Goal: Transaction & Acquisition: Purchase product/service

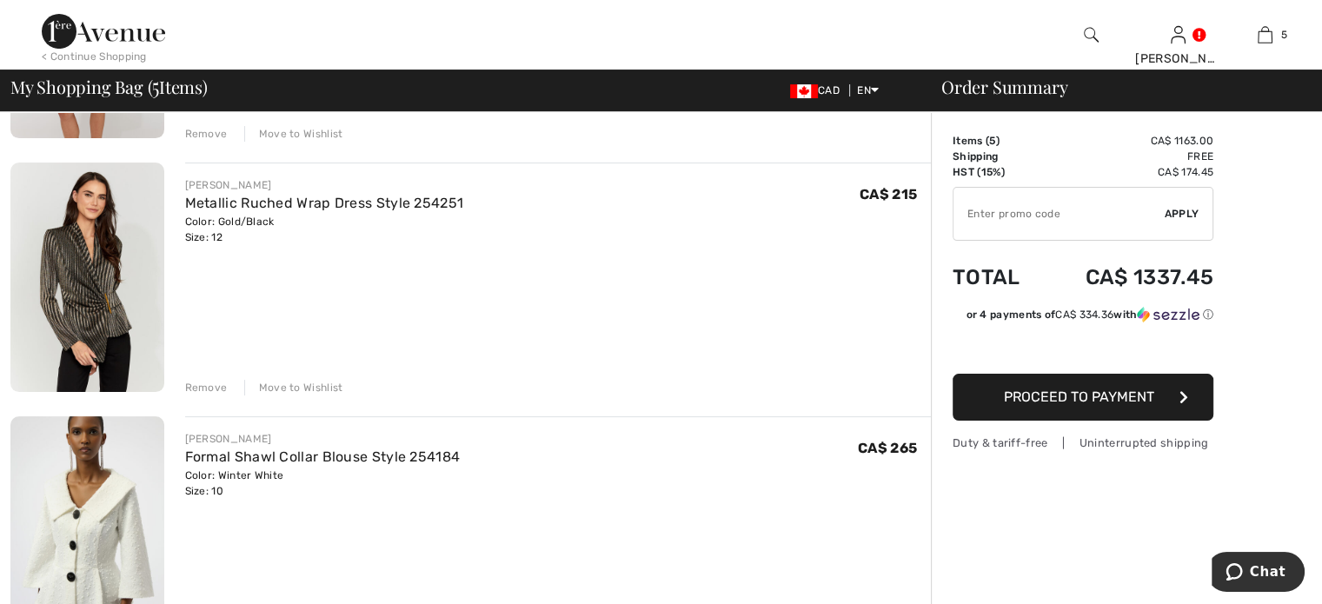
scroll to position [348, 0]
click at [224, 394] on div "Remove" at bounding box center [206, 387] width 43 height 16
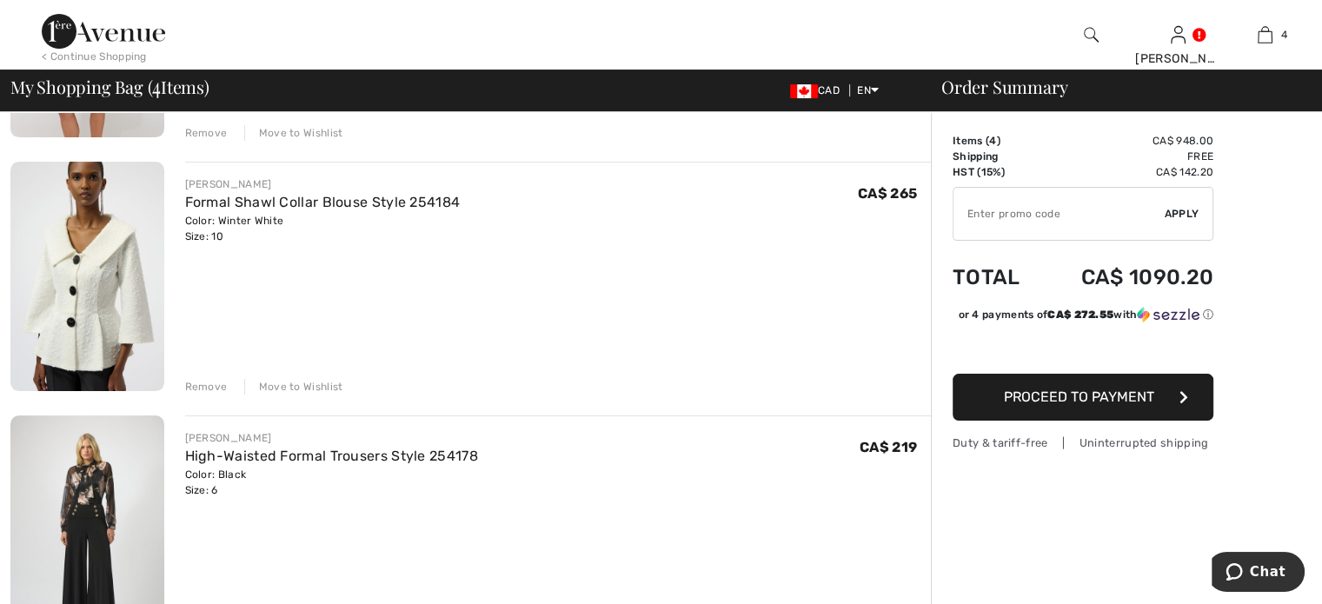
click at [225, 394] on div "Remove" at bounding box center [206, 387] width 43 height 16
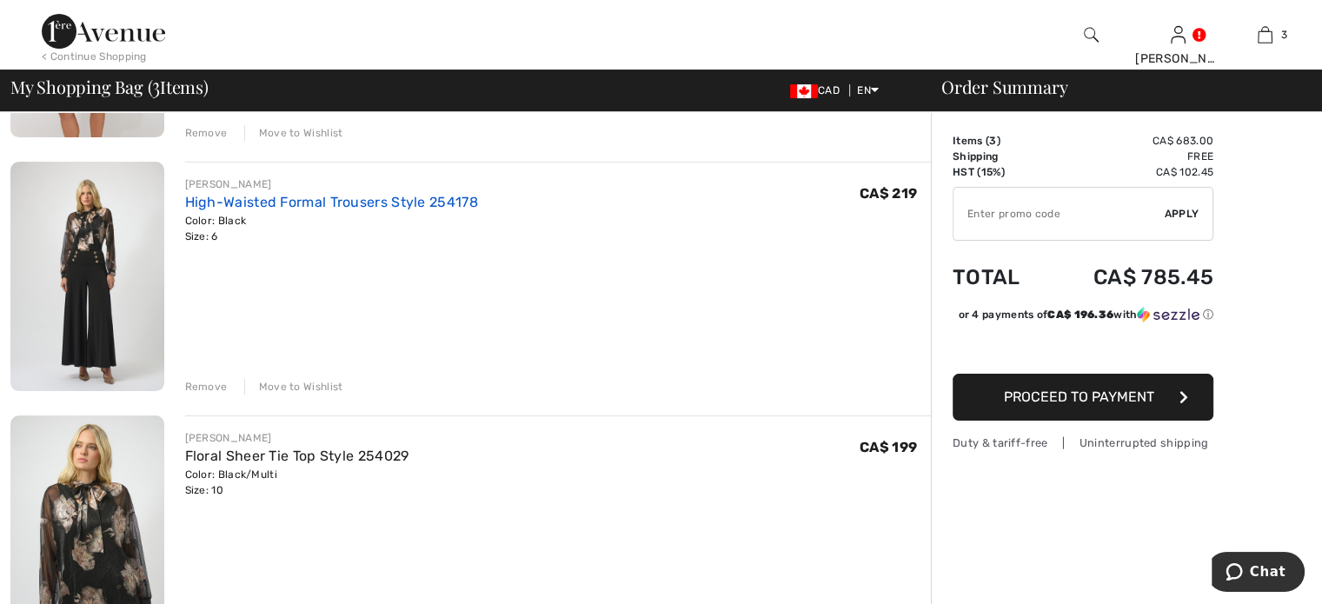
click at [399, 210] on link "High-Waisted Formal Trousers Style 254178" at bounding box center [331, 202] width 293 height 17
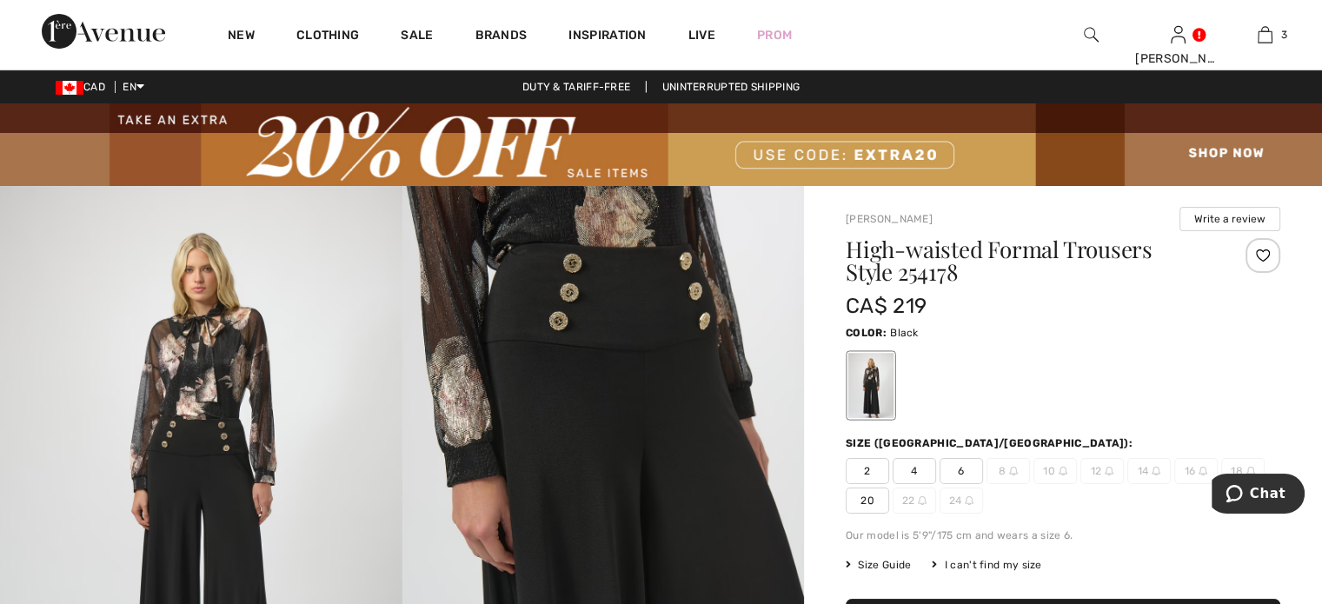
click at [212, 361] on img at bounding box center [201, 487] width 402 height 602
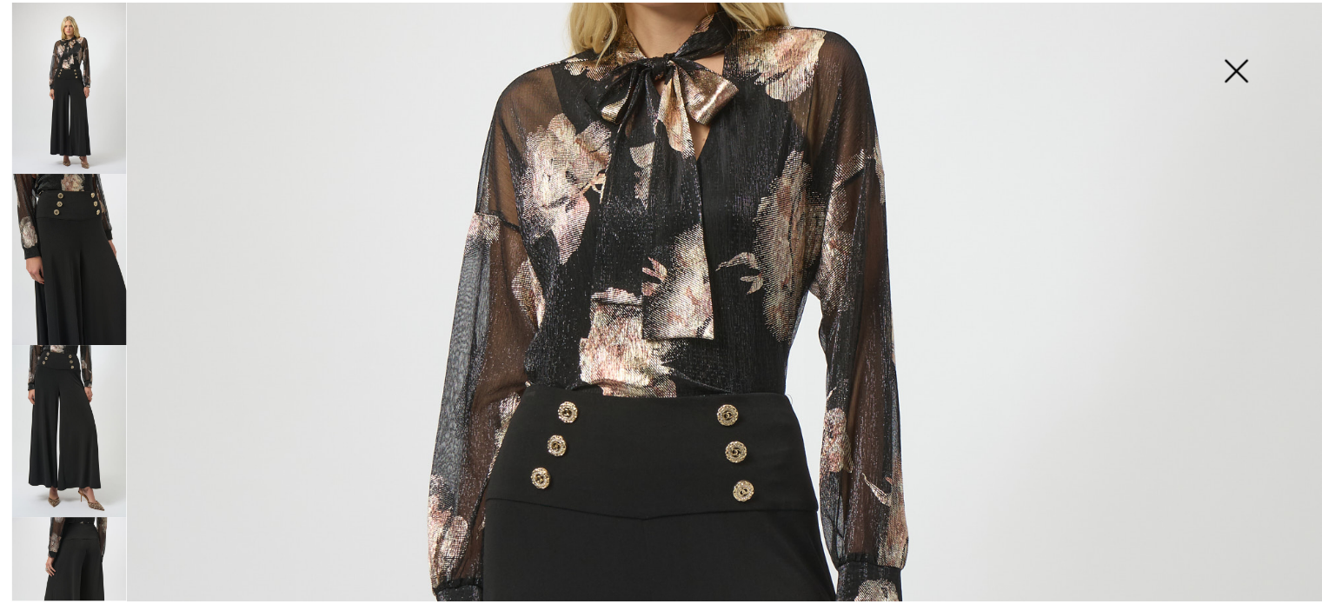
scroll to position [348, 0]
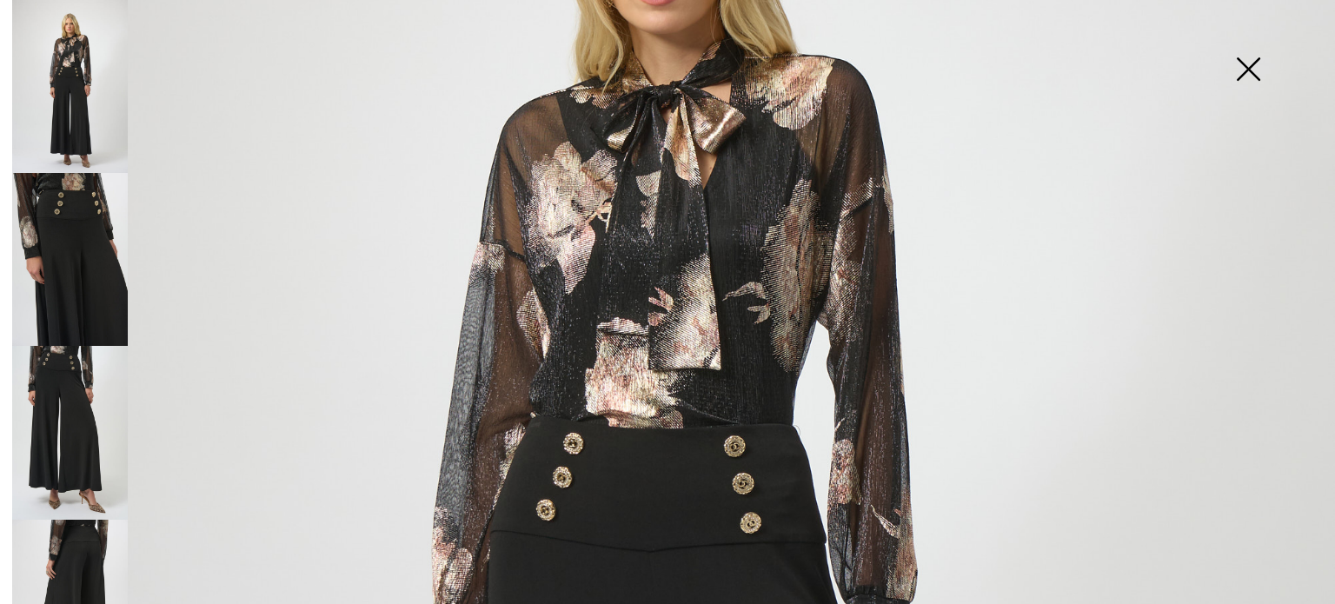
click at [73, 409] on img at bounding box center [70, 432] width 116 height 173
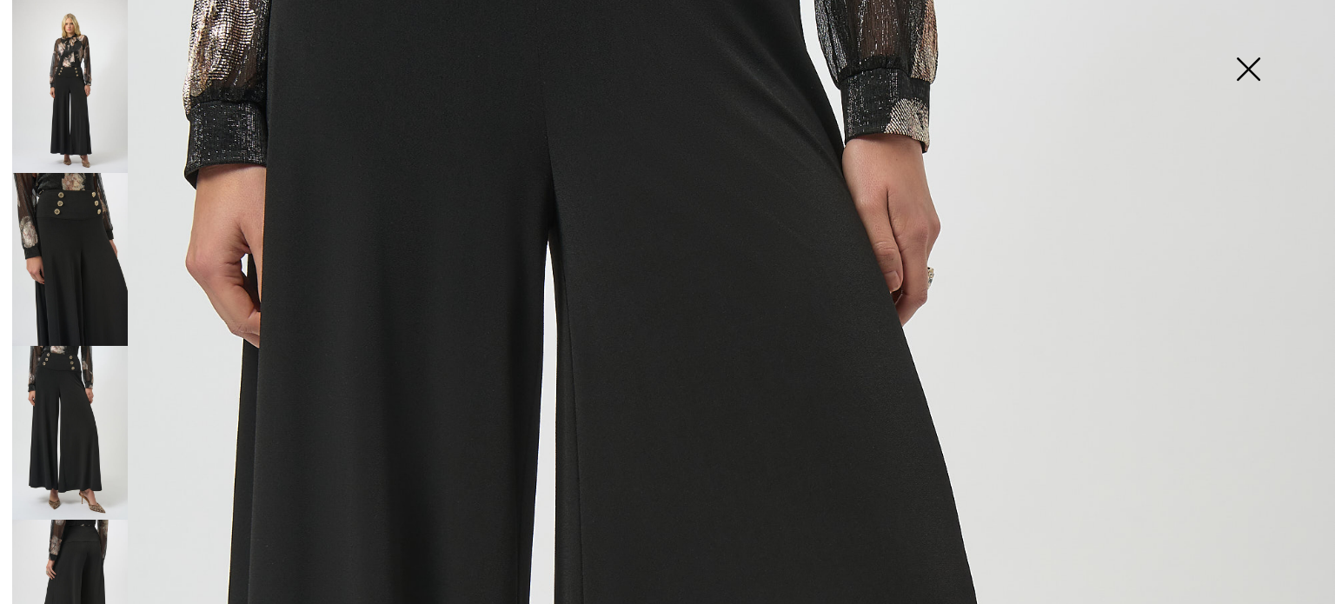
click at [1242, 65] on img at bounding box center [1247, 70] width 87 height 89
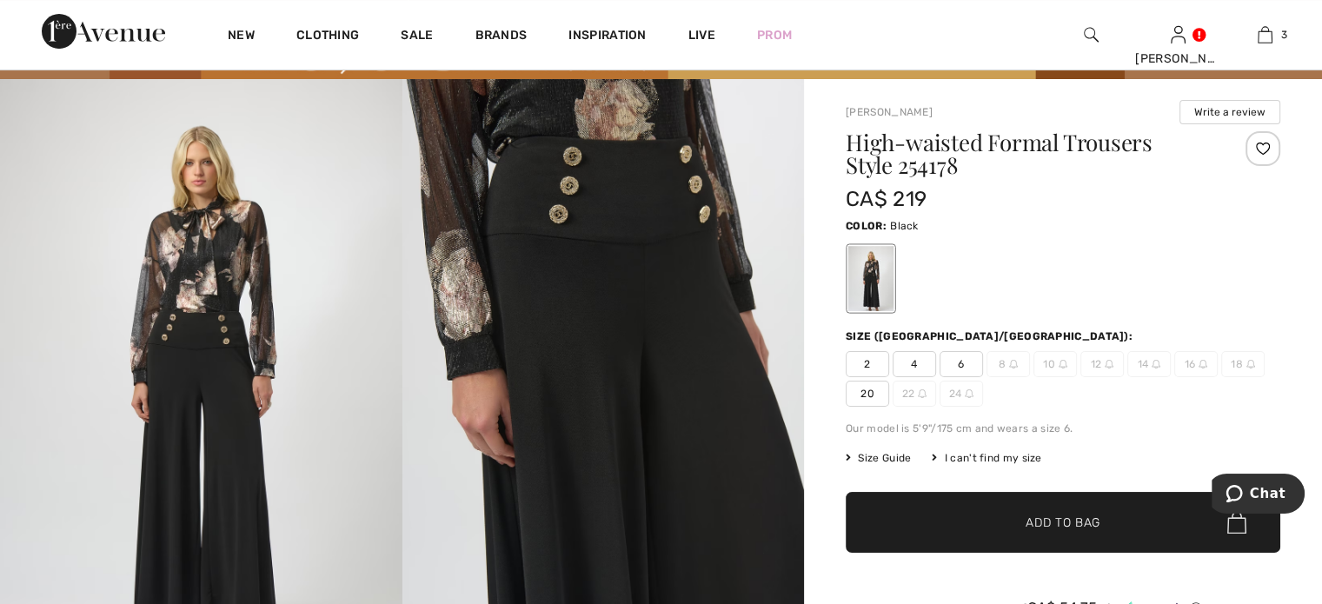
scroll to position [0, 0]
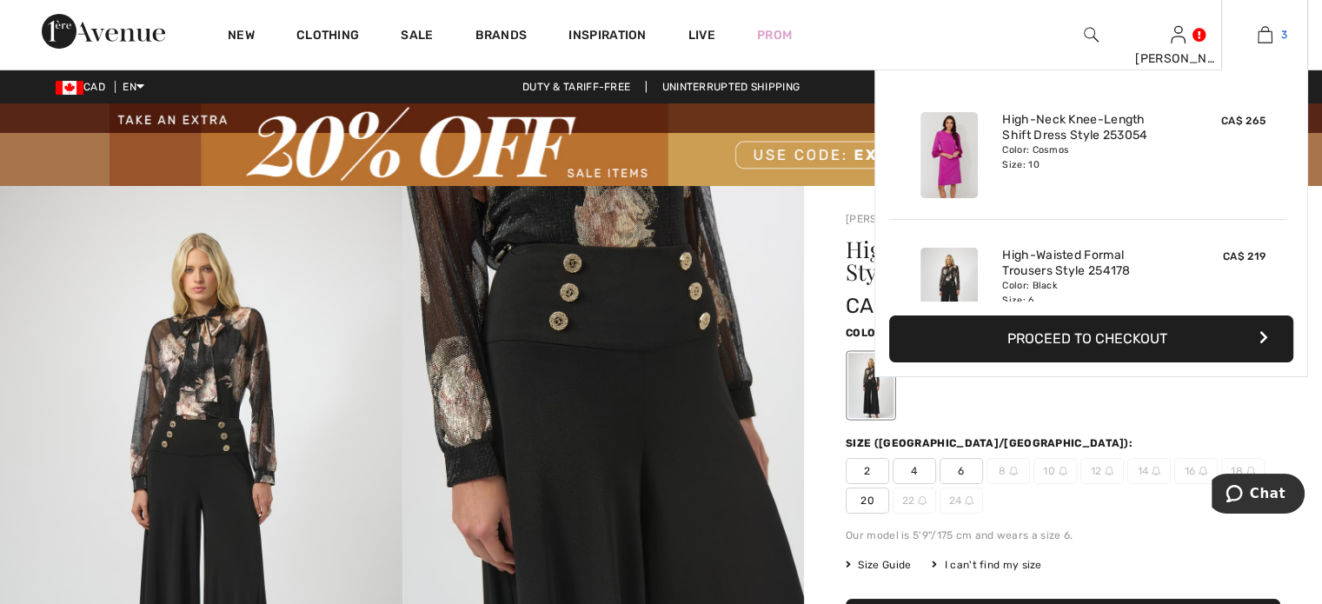
click at [1257, 33] on img at bounding box center [1264, 34] width 15 height 21
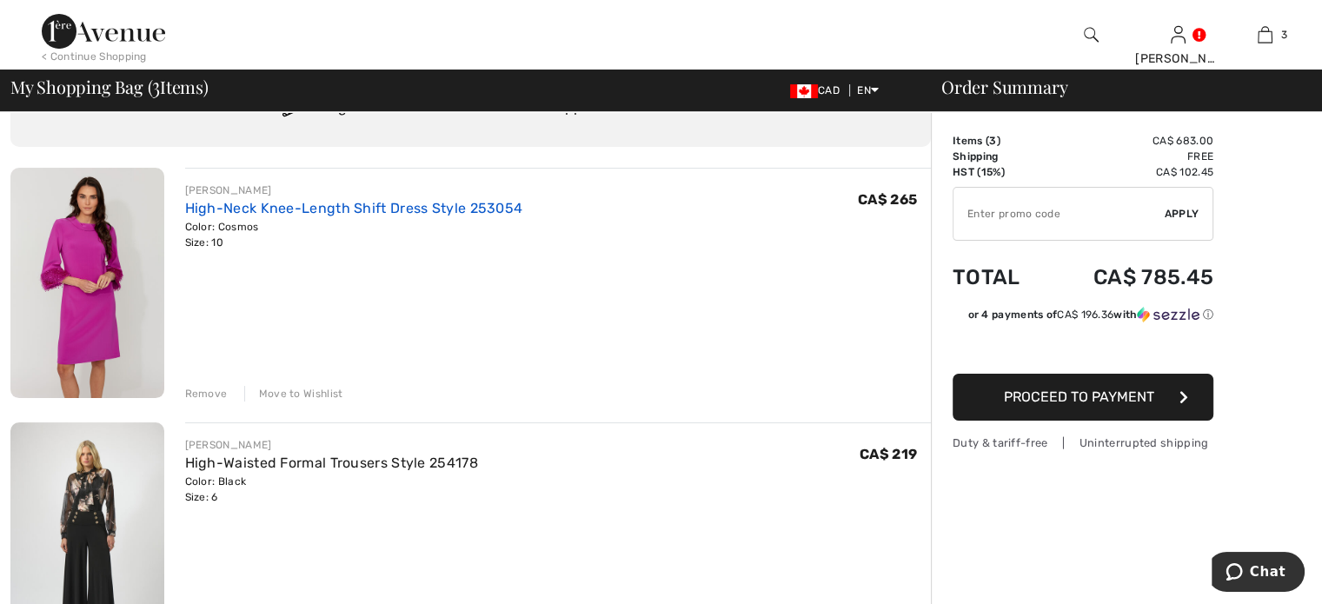
click at [420, 216] on link "High-Neck Knee-Length Shift Dress Style 253054" at bounding box center [354, 208] width 338 height 17
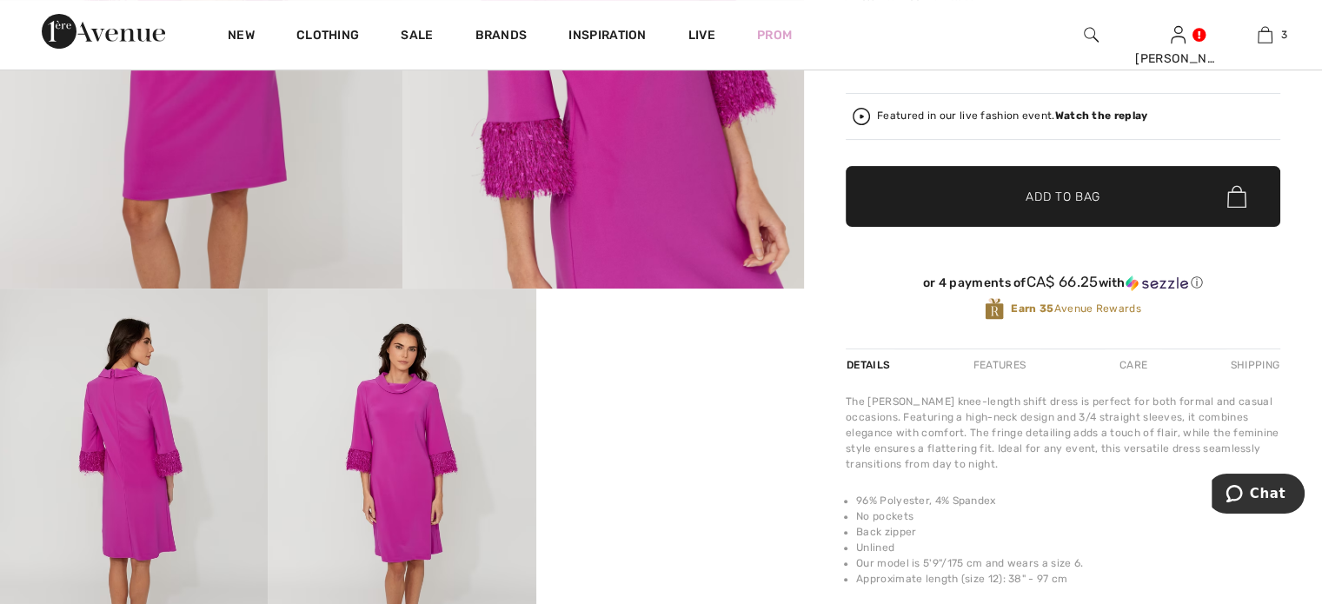
scroll to position [608, 0]
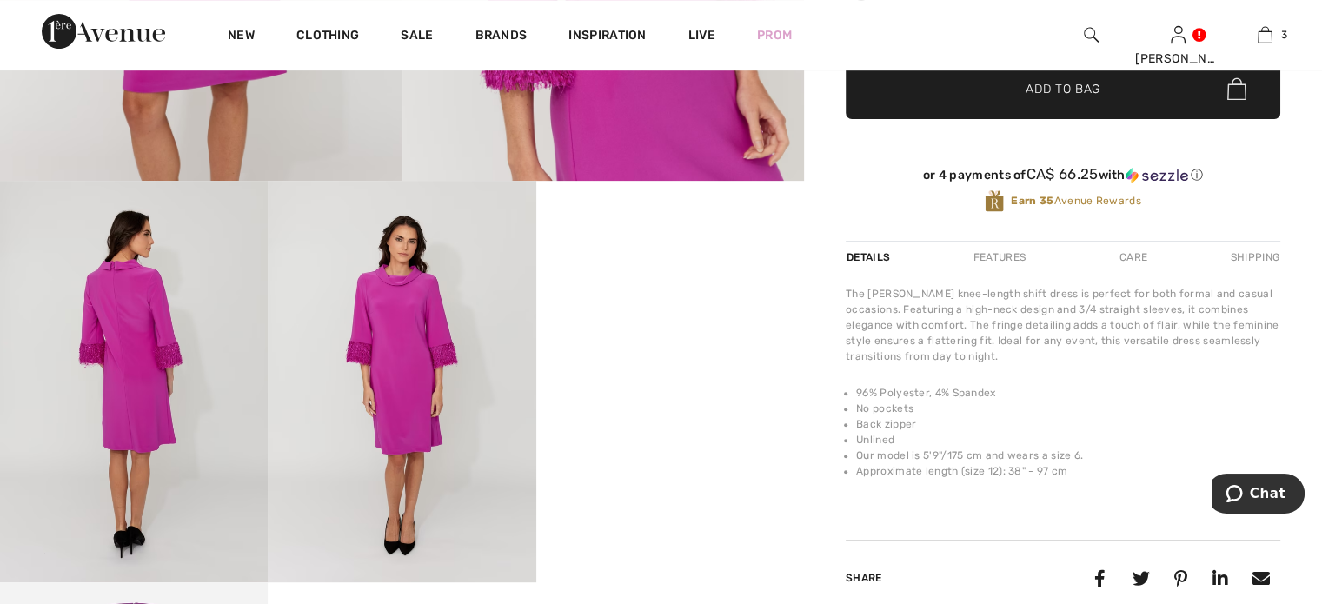
click at [420, 361] on img at bounding box center [402, 381] width 268 height 401
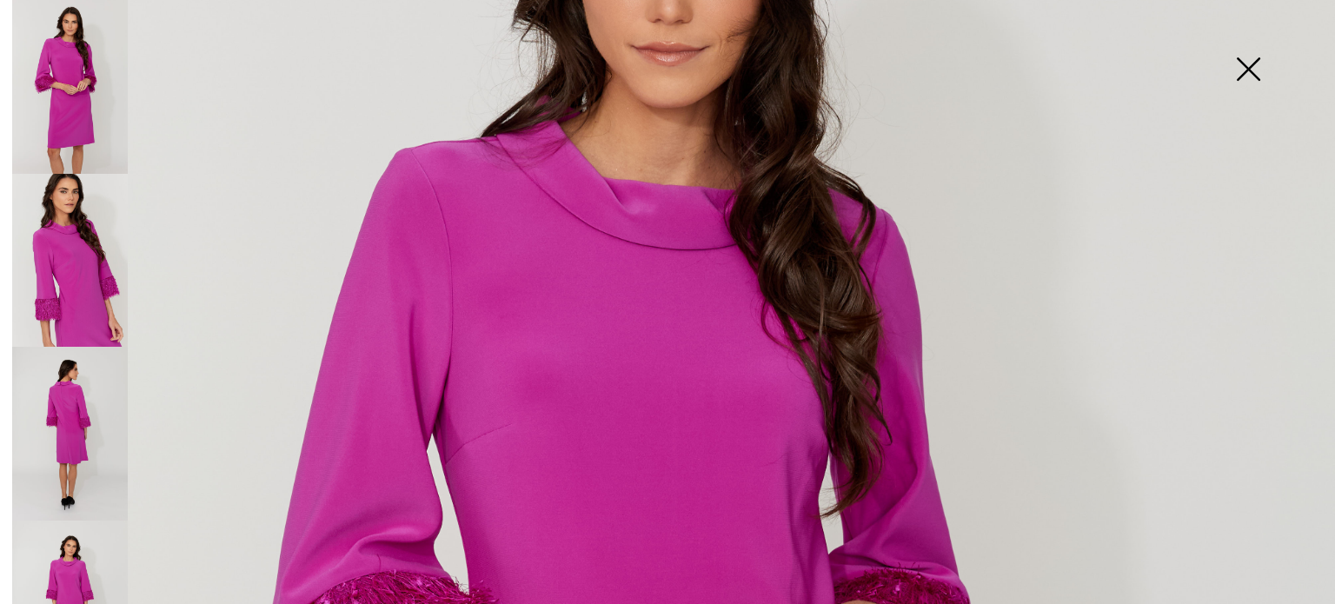
scroll to position [261, 0]
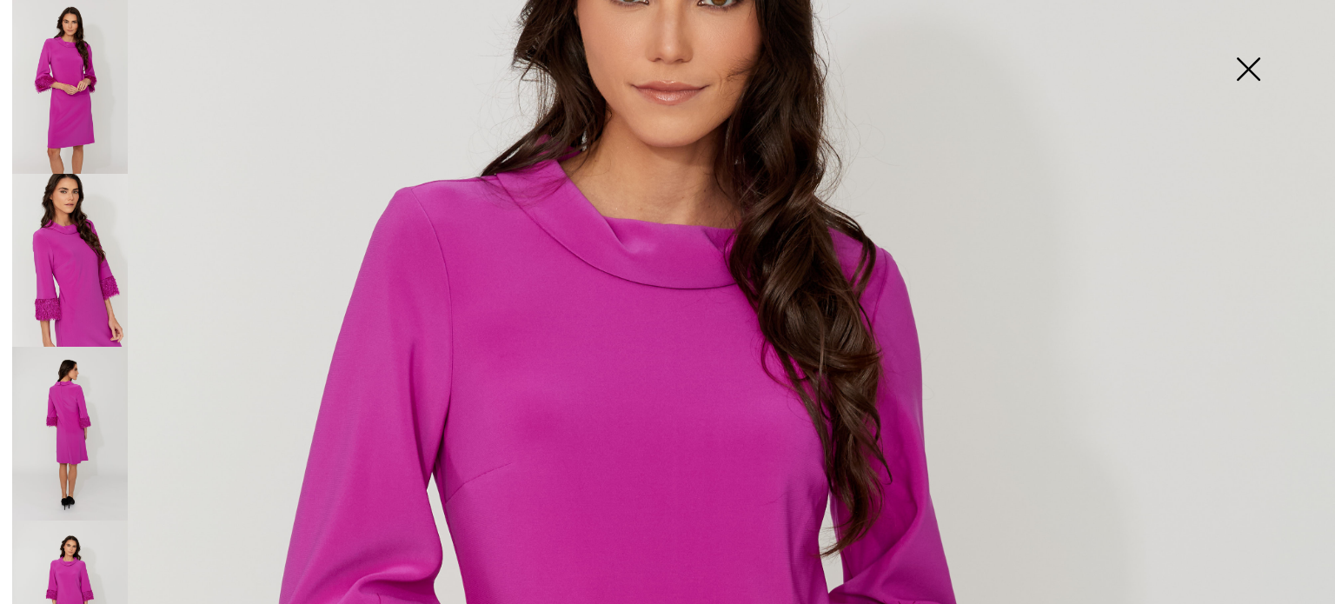
click at [1248, 61] on img at bounding box center [1247, 70] width 87 height 89
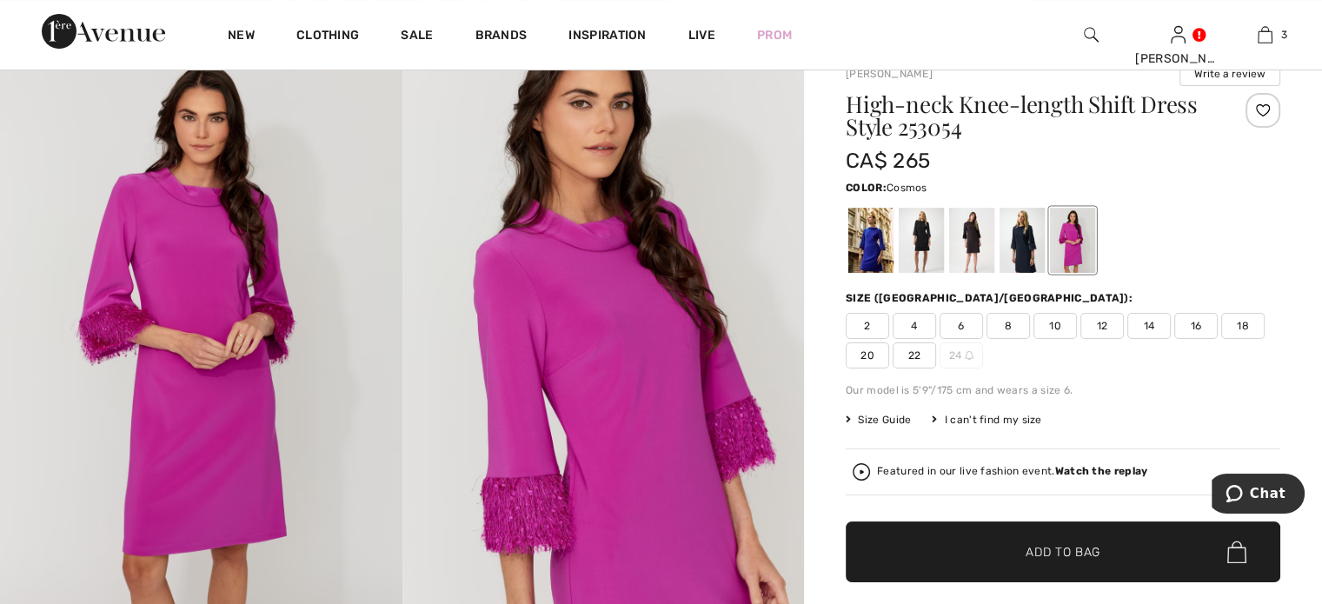
scroll to position [0, 0]
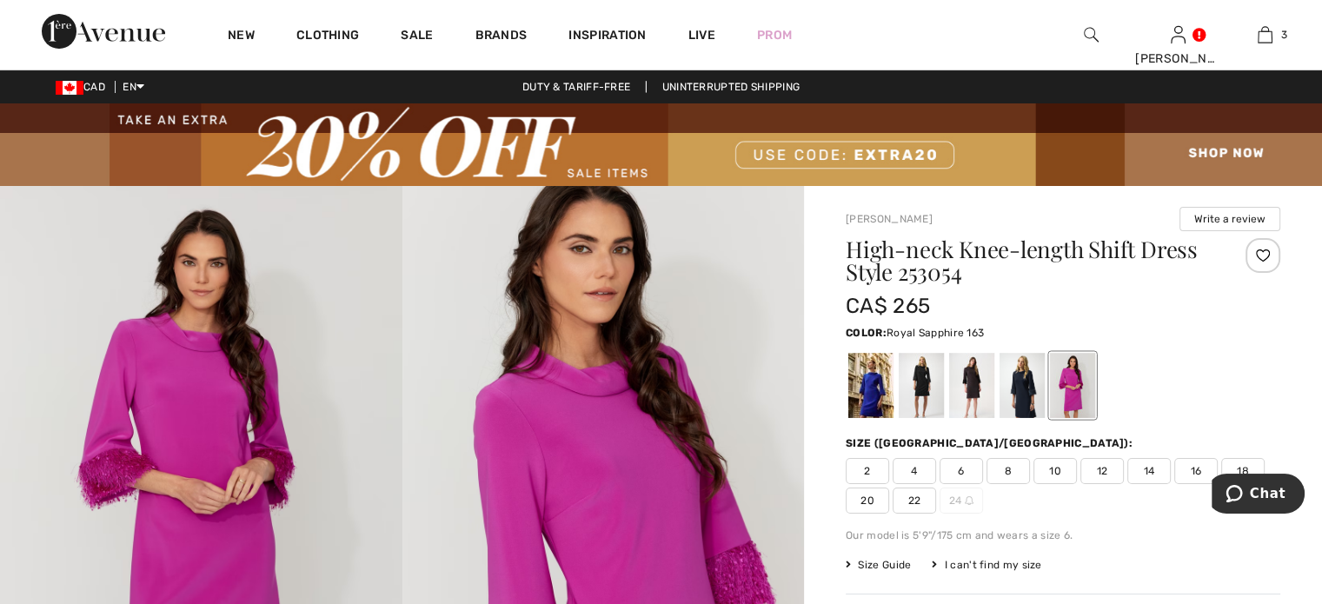
click at [893, 414] on div at bounding box center [870, 385] width 45 height 65
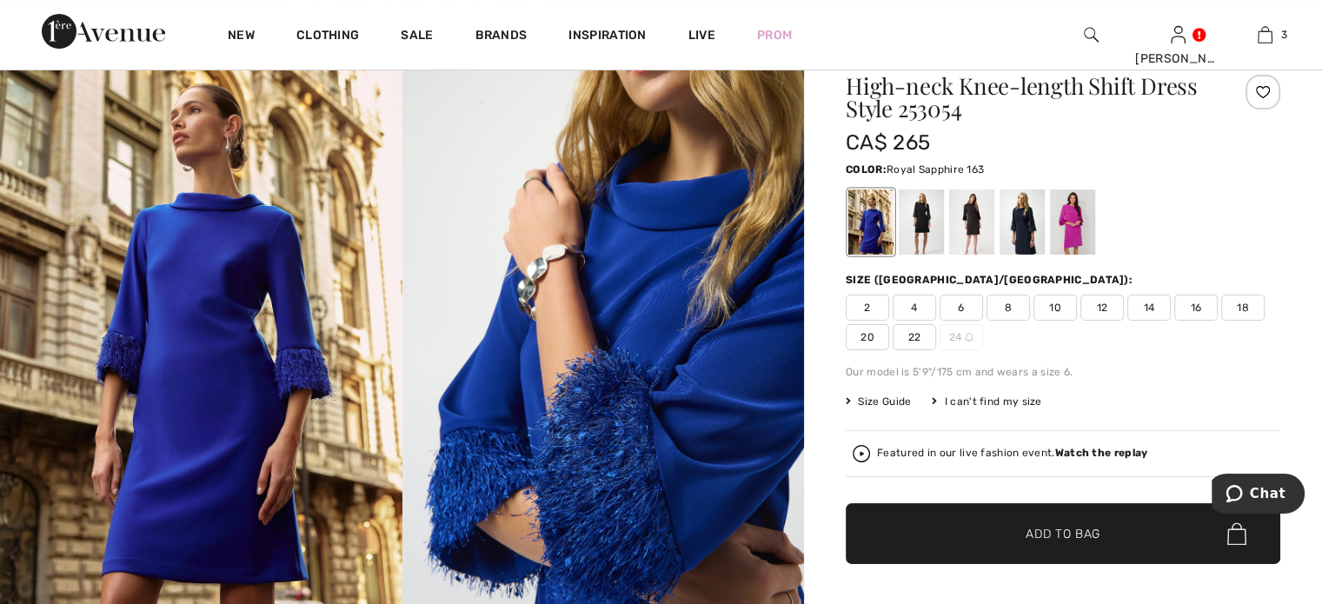
scroll to position [174, 0]
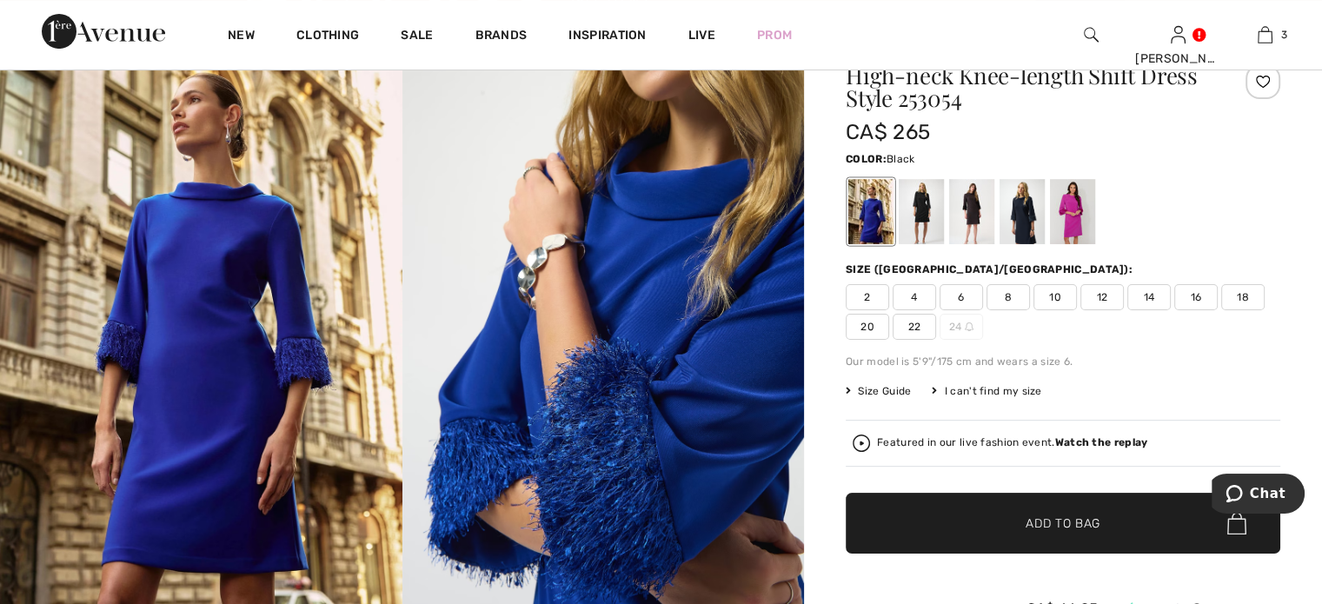
click at [940, 229] on div at bounding box center [920, 211] width 45 height 65
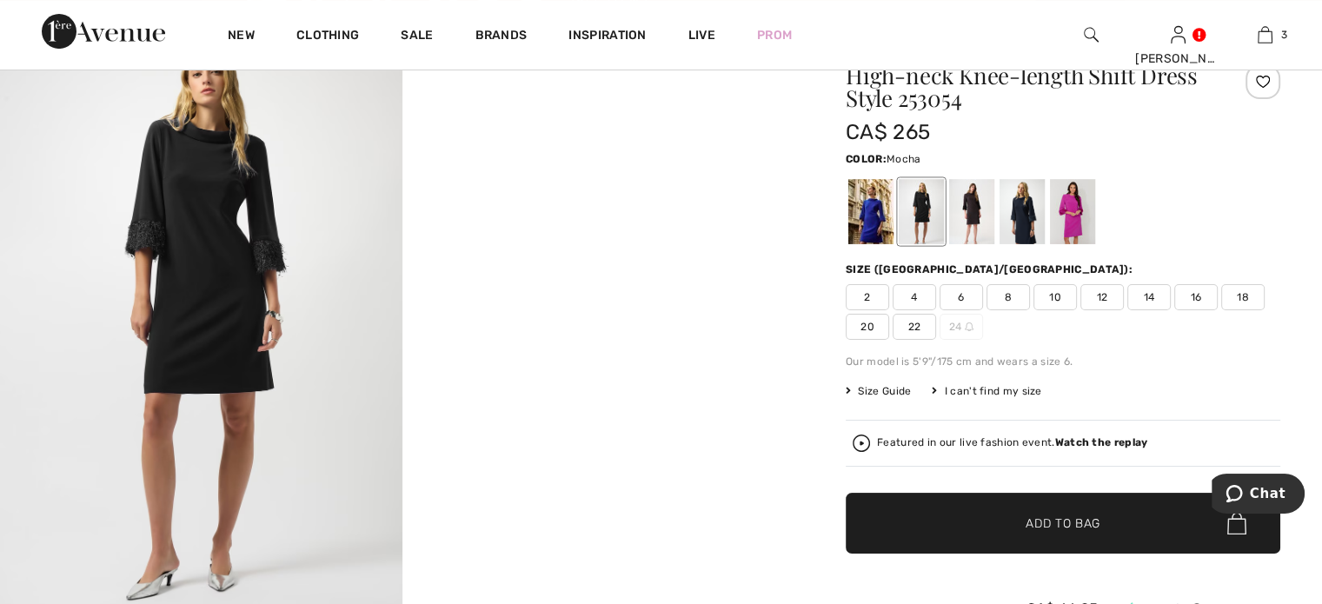
click at [994, 239] on div at bounding box center [971, 211] width 45 height 65
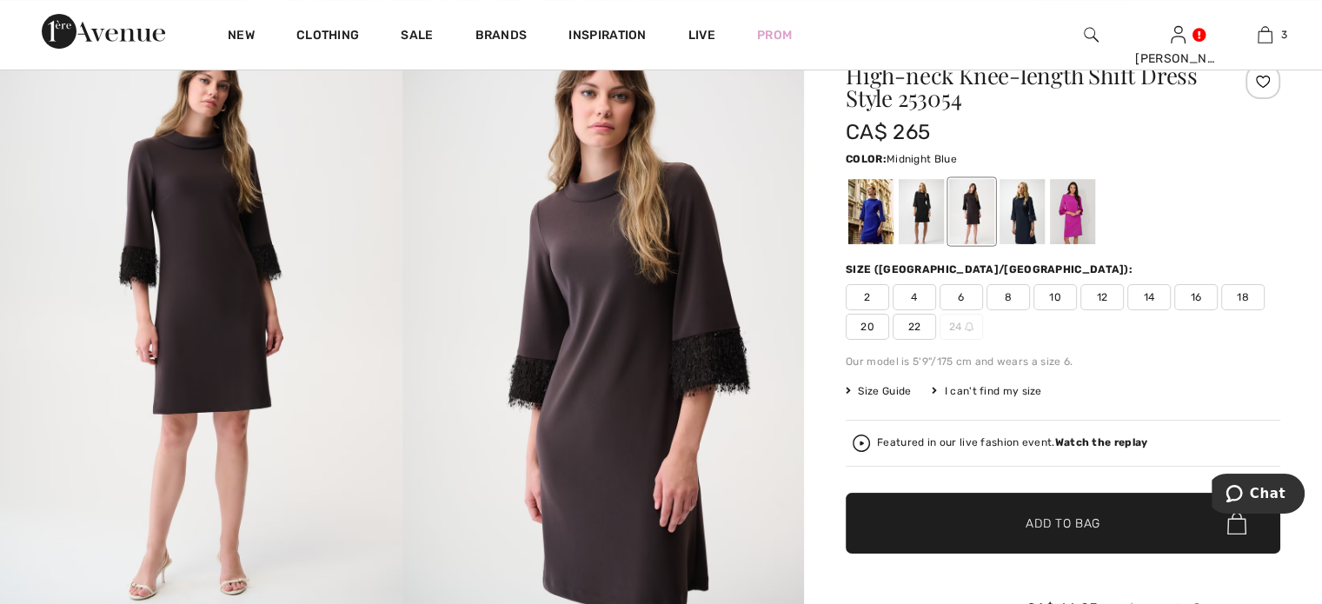
click at [1044, 238] on div at bounding box center [1021, 211] width 45 height 65
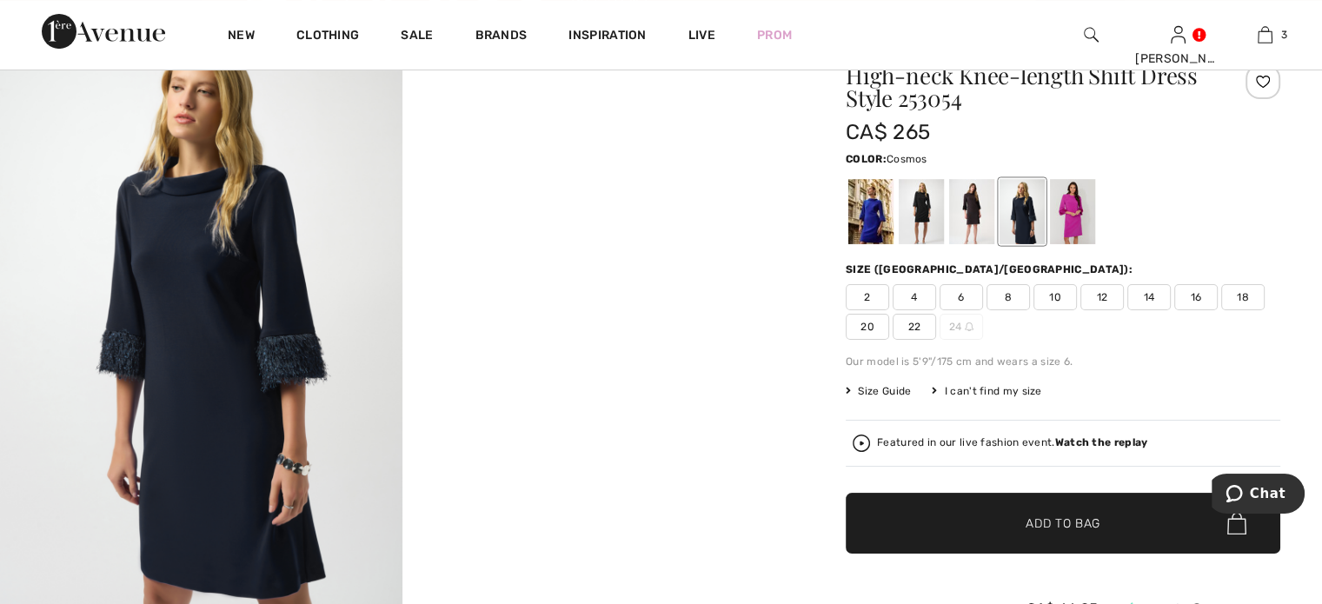
click at [1095, 238] on div at bounding box center [1072, 211] width 45 height 65
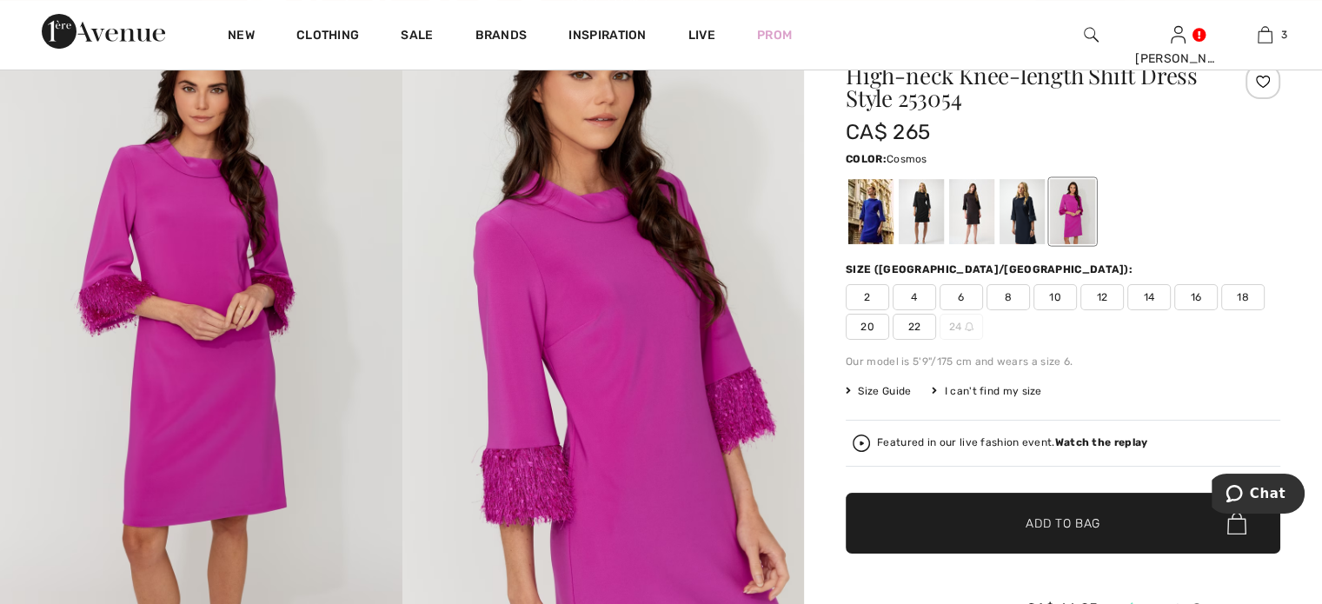
scroll to position [0, 0]
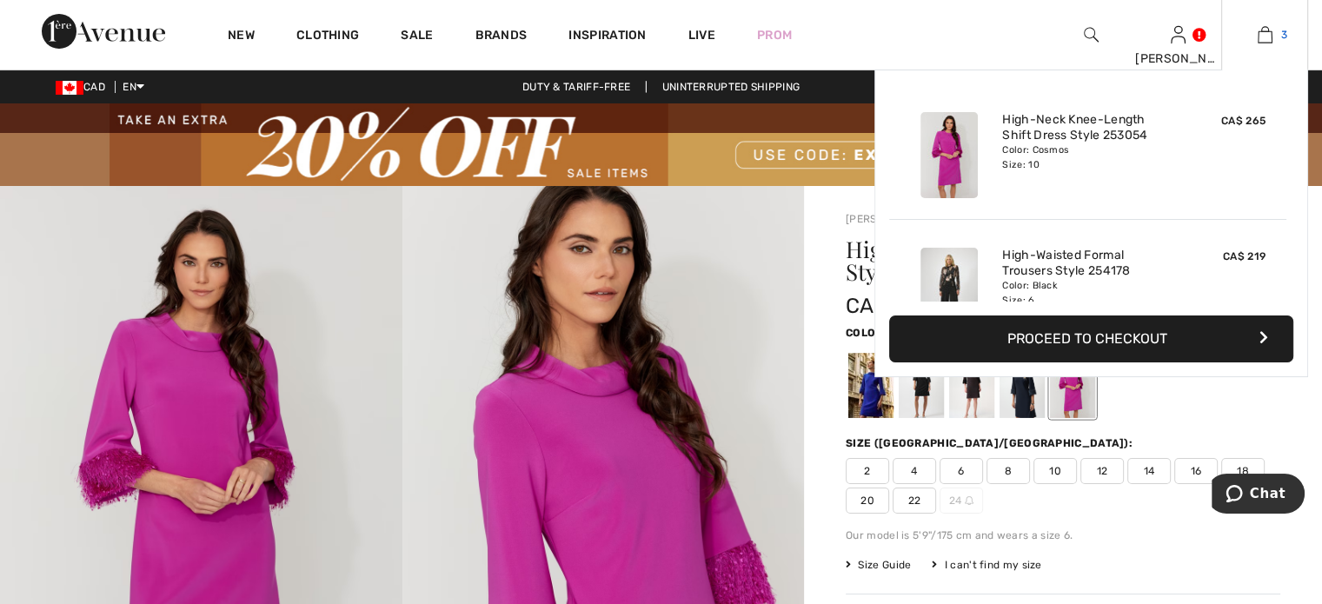
click at [1257, 30] on img at bounding box center [1264, 34] width 15 height 21
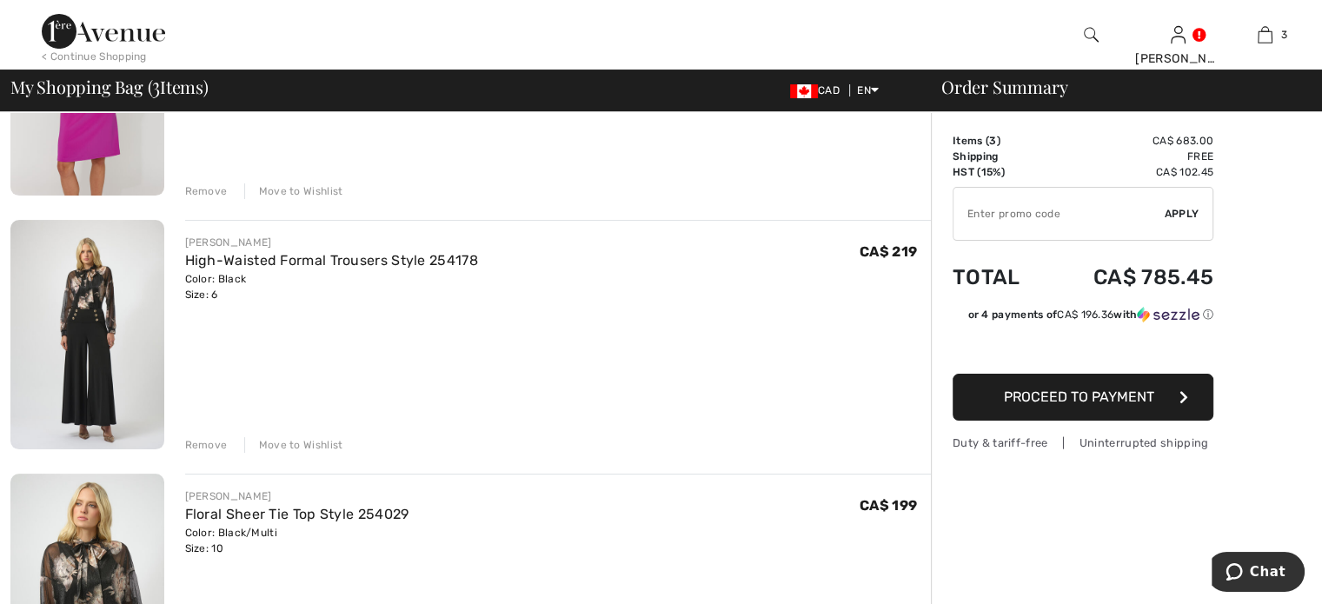
scroll to position [174, 0]
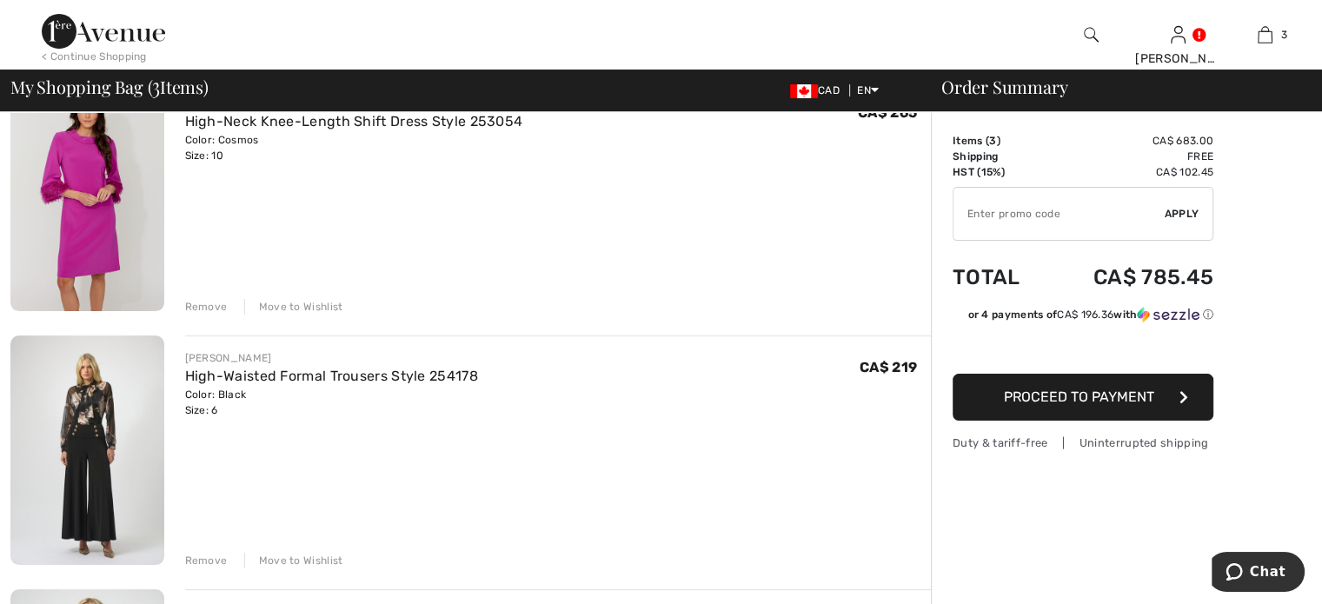
click at [1087, 405] on span "Proceed to Payment" at bounding box center [1079, 396] width 150 height 17
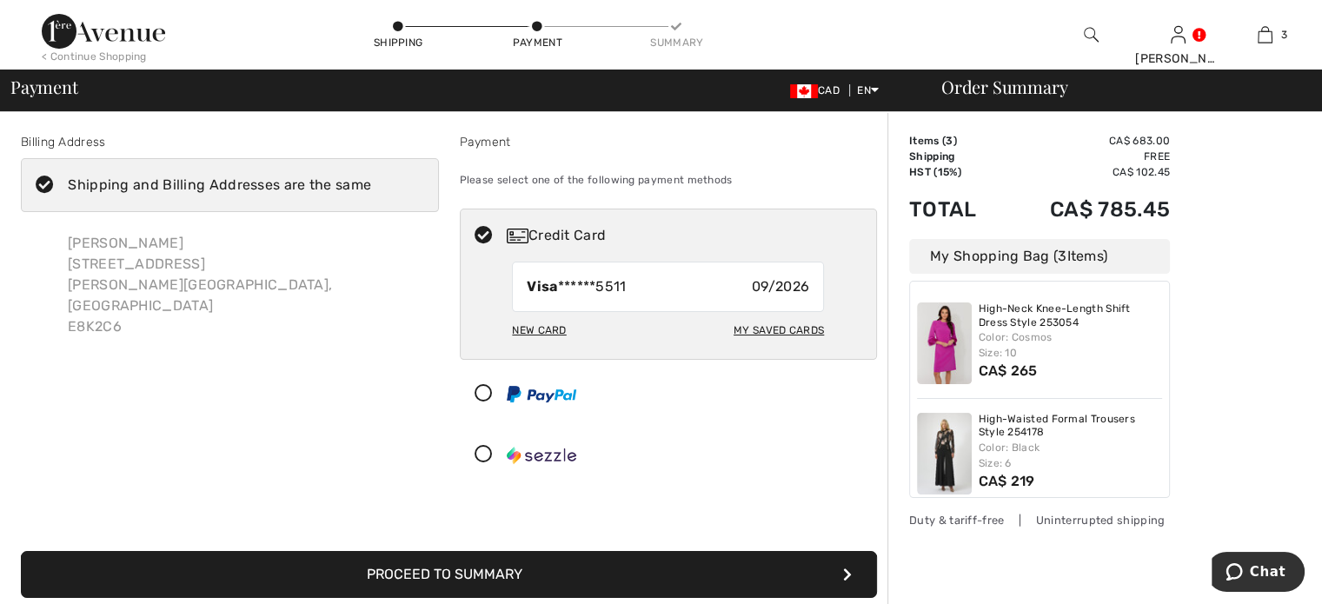
click at [548, 345] on div "New Card" at bounding box center [539, 330] width 54 height 30
radio input "true"
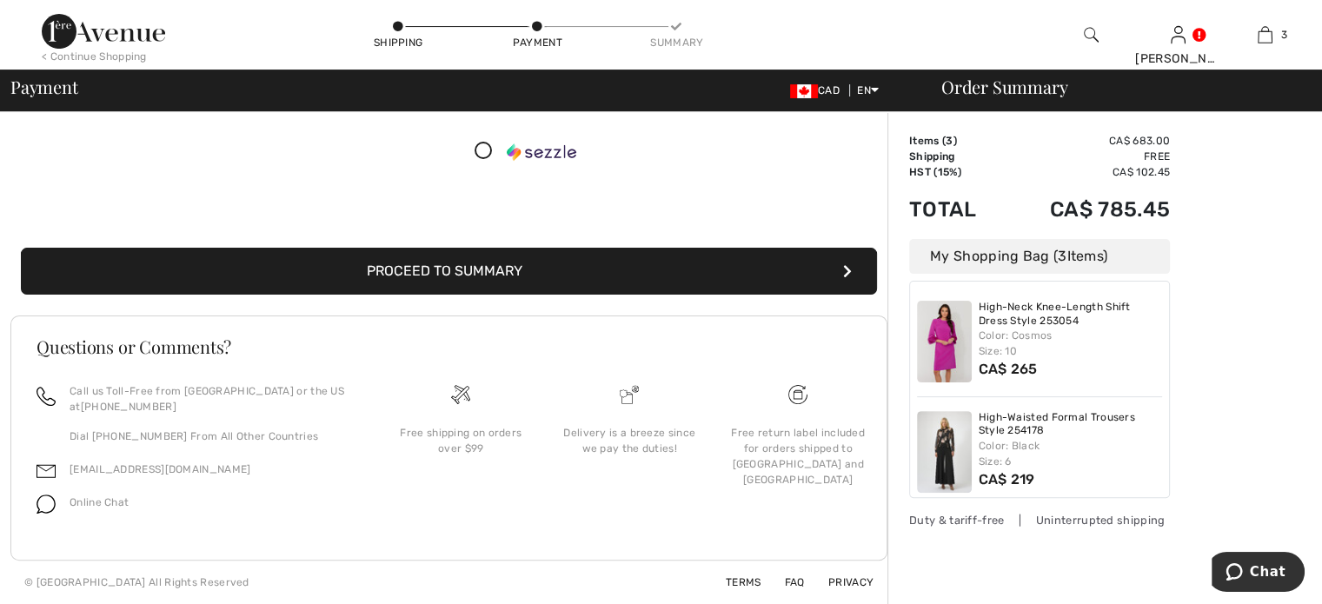
scroll to position [608, 0]
click at [432, 248] on button "Proceed to Summary" at bounding box center [449, 271] width 856 height 47
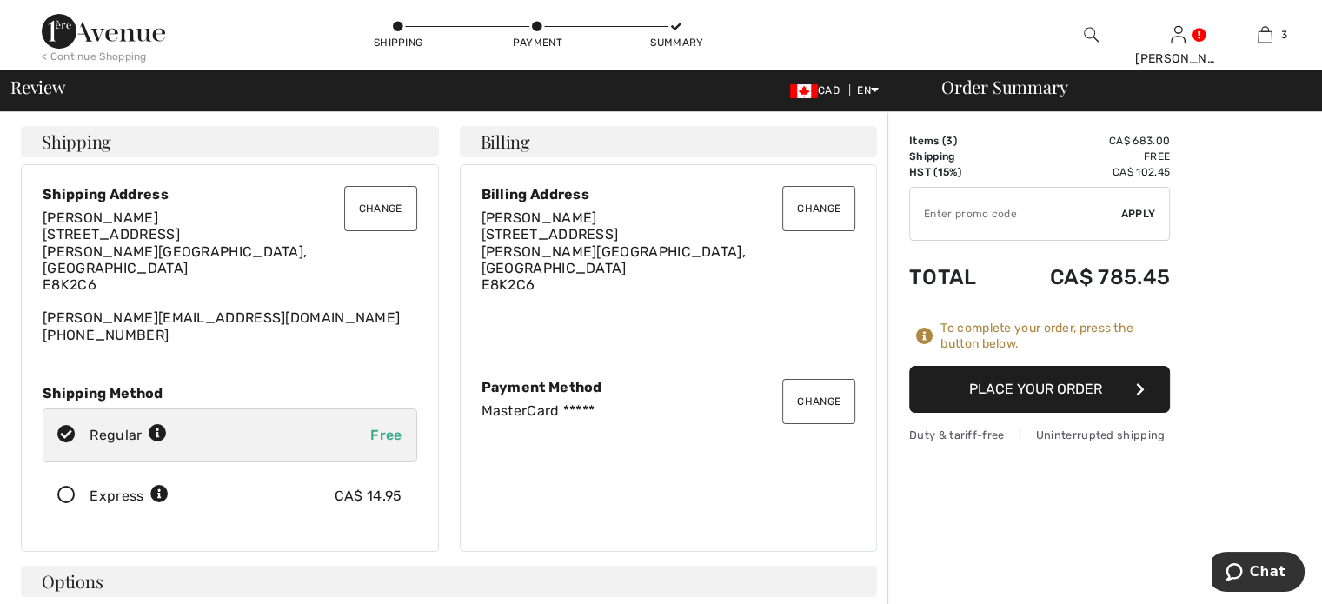
click at [1033, 413] on button "Place Your Order" at bounding box center [1039, 389] width 261 height 47
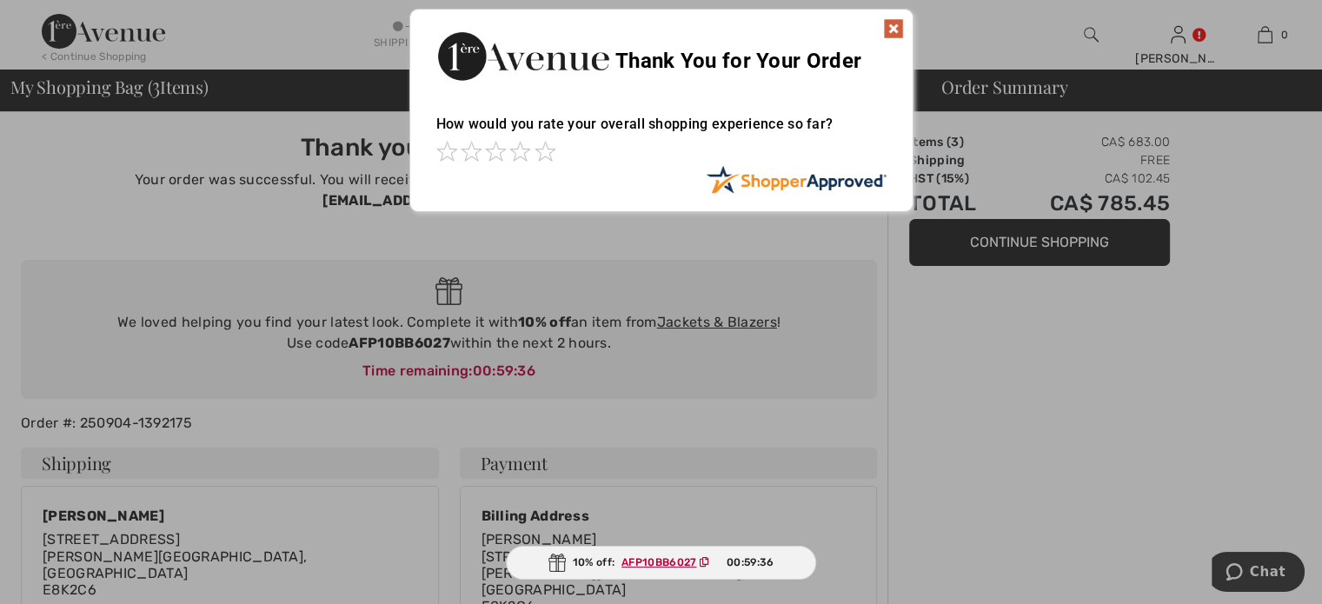
click at [891, 25] on img at bounding box center [893, 28] width 21 height 21
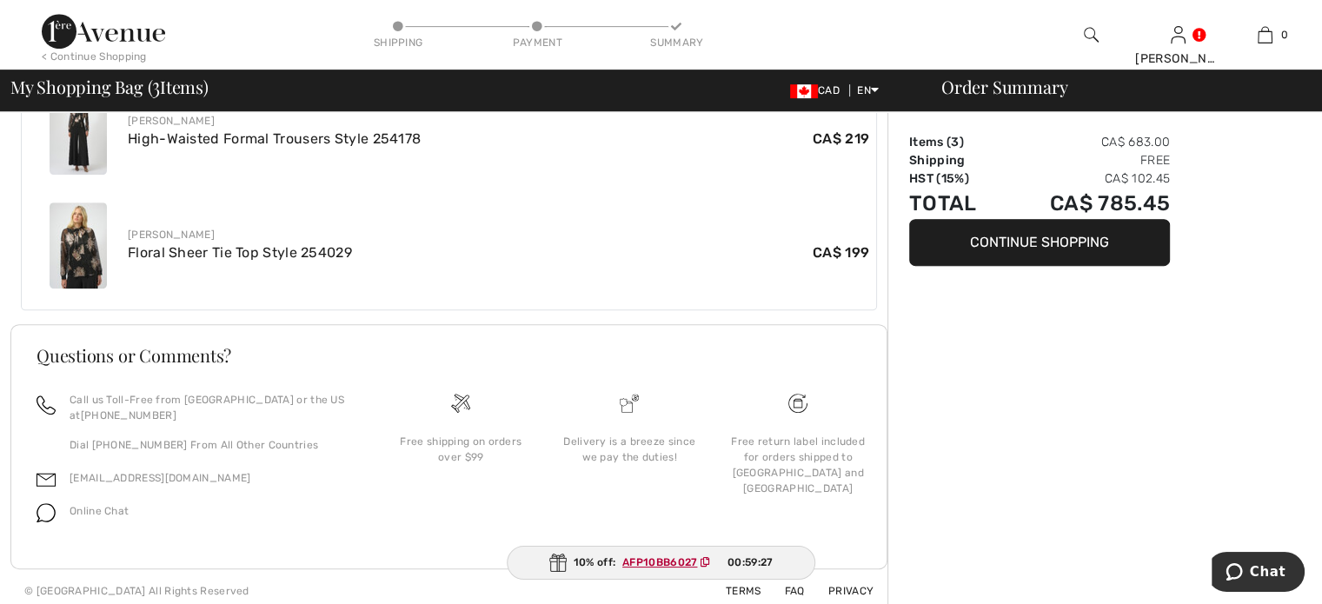
scroll to position [869, 0]
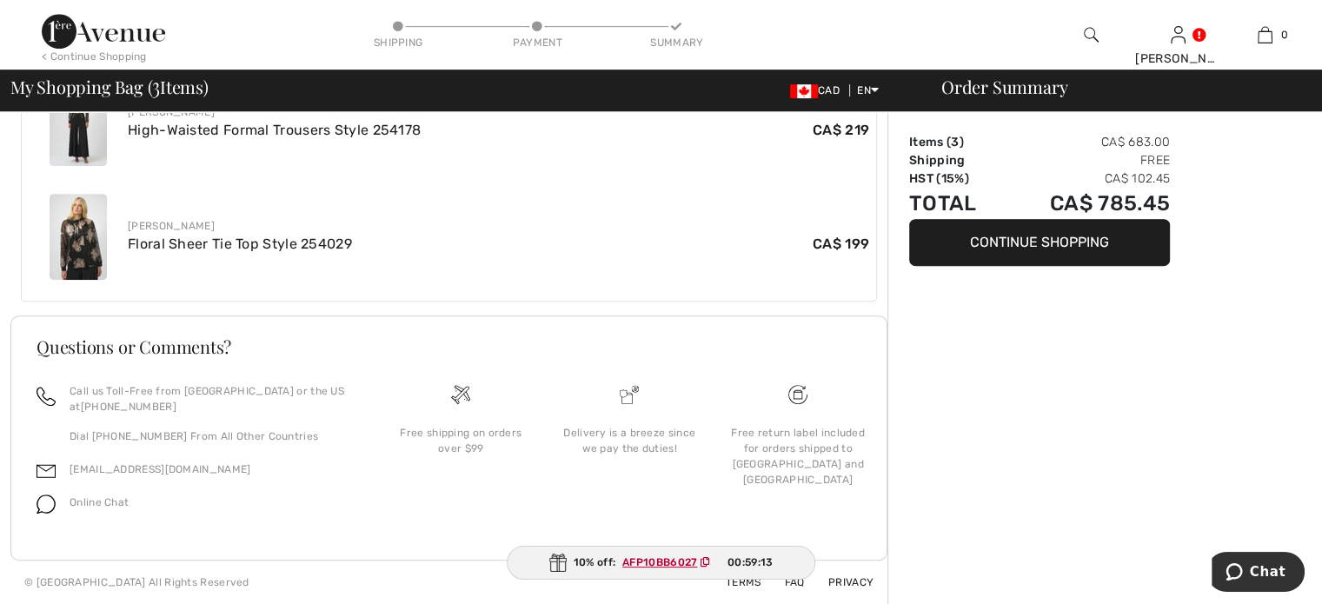
click at [668, 556] on ins "AFP10BB6027" at bounding box center [659, 562] width 75 height 12
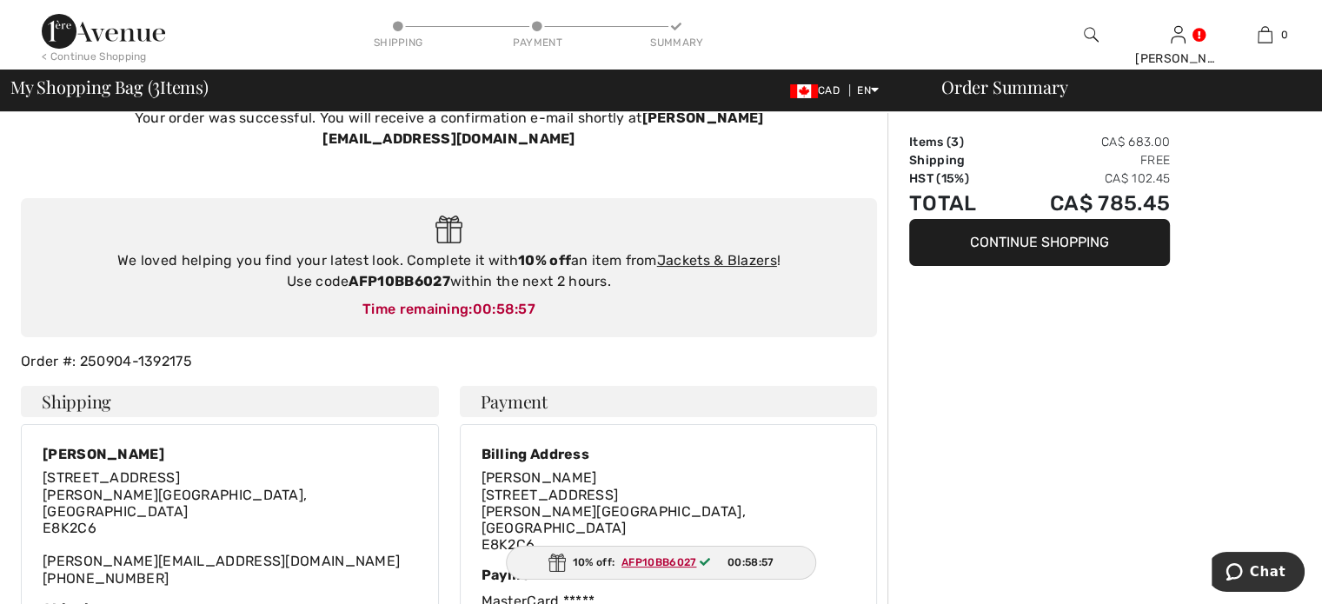
scroll to position [0, 0]
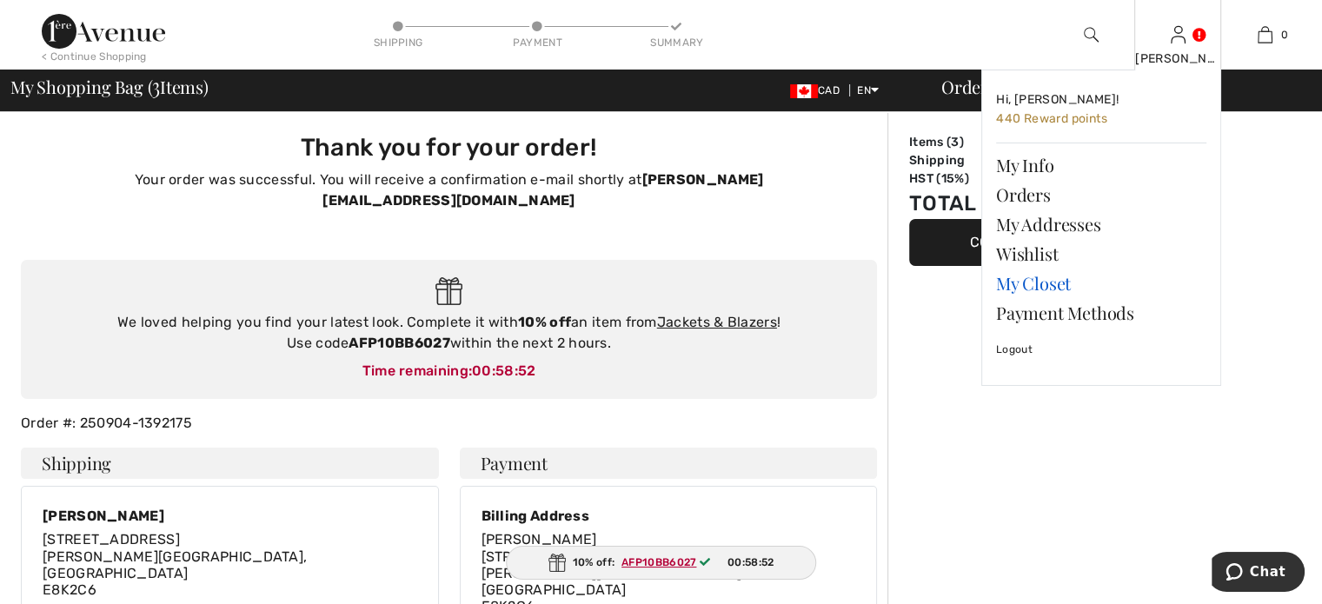
click at [1067, 298] on link "My Closet" at bounding box center [1101, 283] width 210 height 30
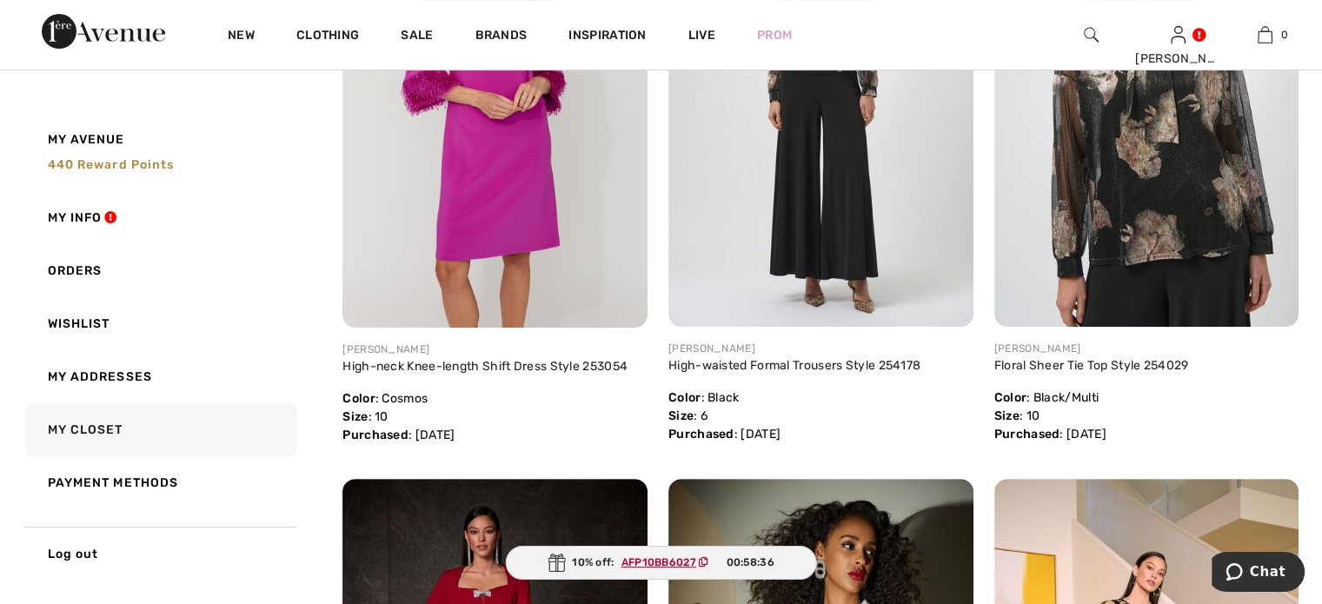
scroll to position [348, 0]
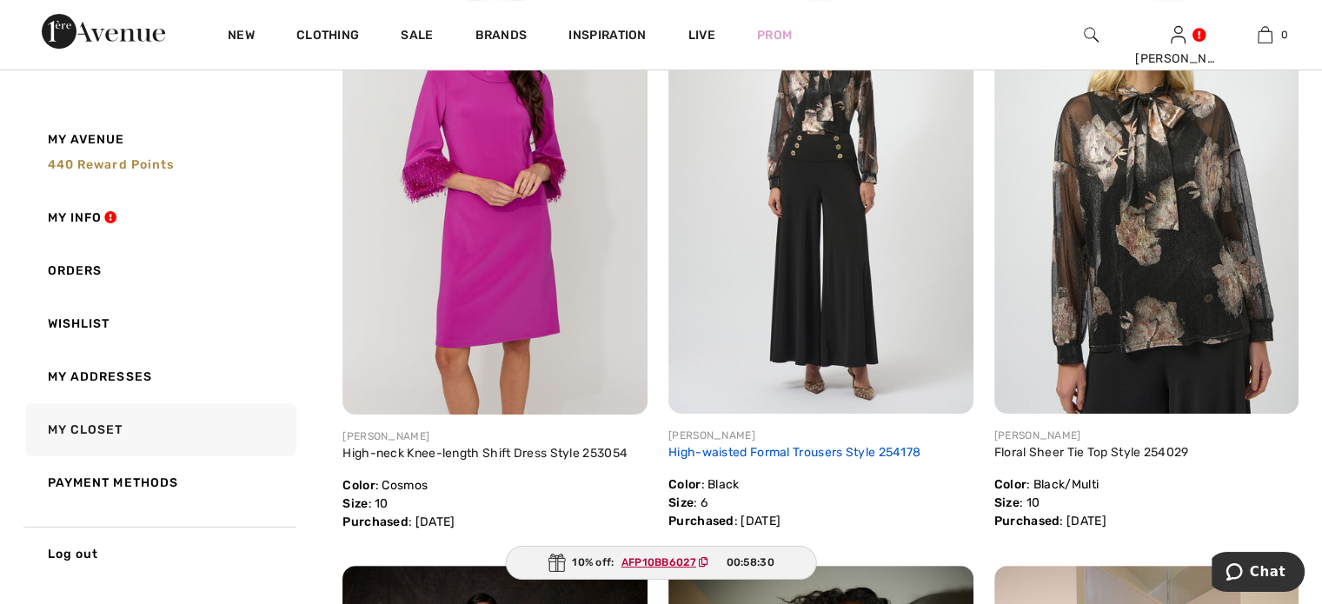
click at [876, 460] on link "High-waisted Formal Trousers Style 254178" at bounding box center [794, 452] width 252 height 15
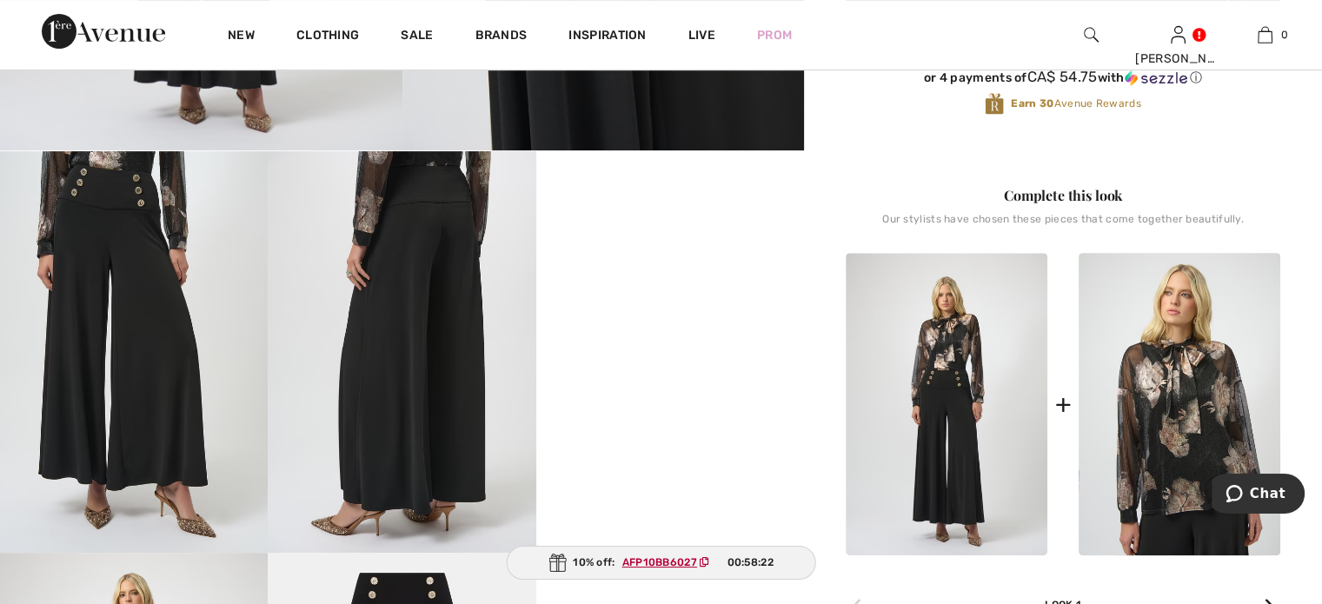
scroll to position [695, 0]
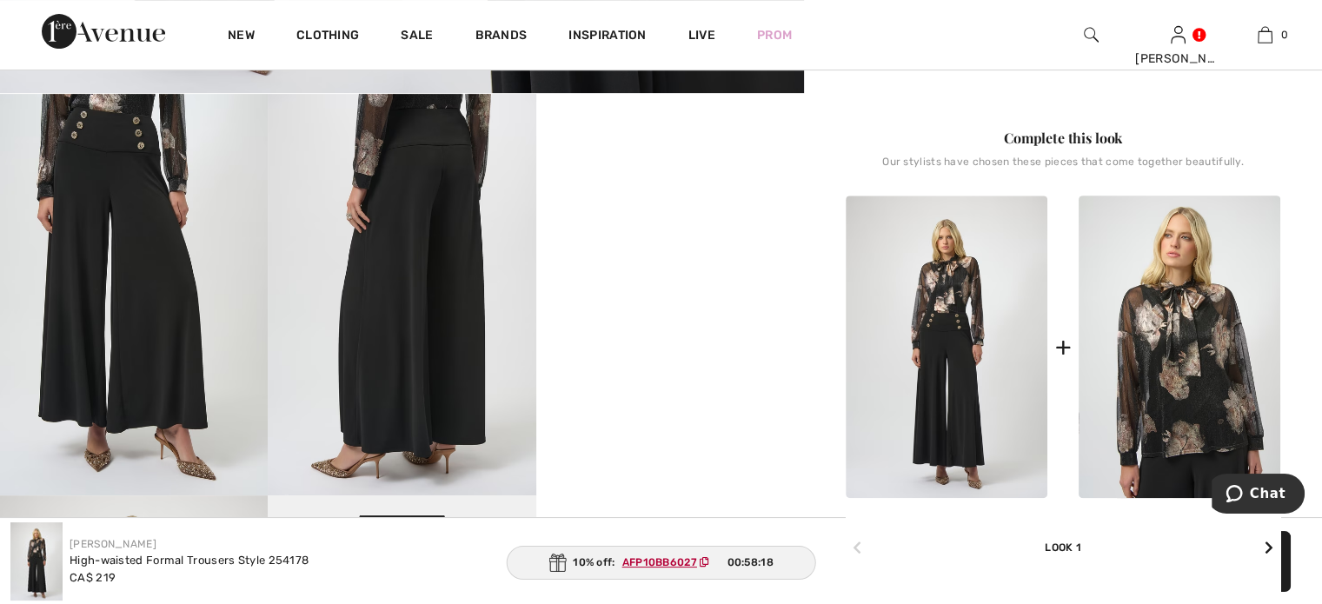
click at [944, 432] on img at bounding box center [946, 346] width 202 height 302
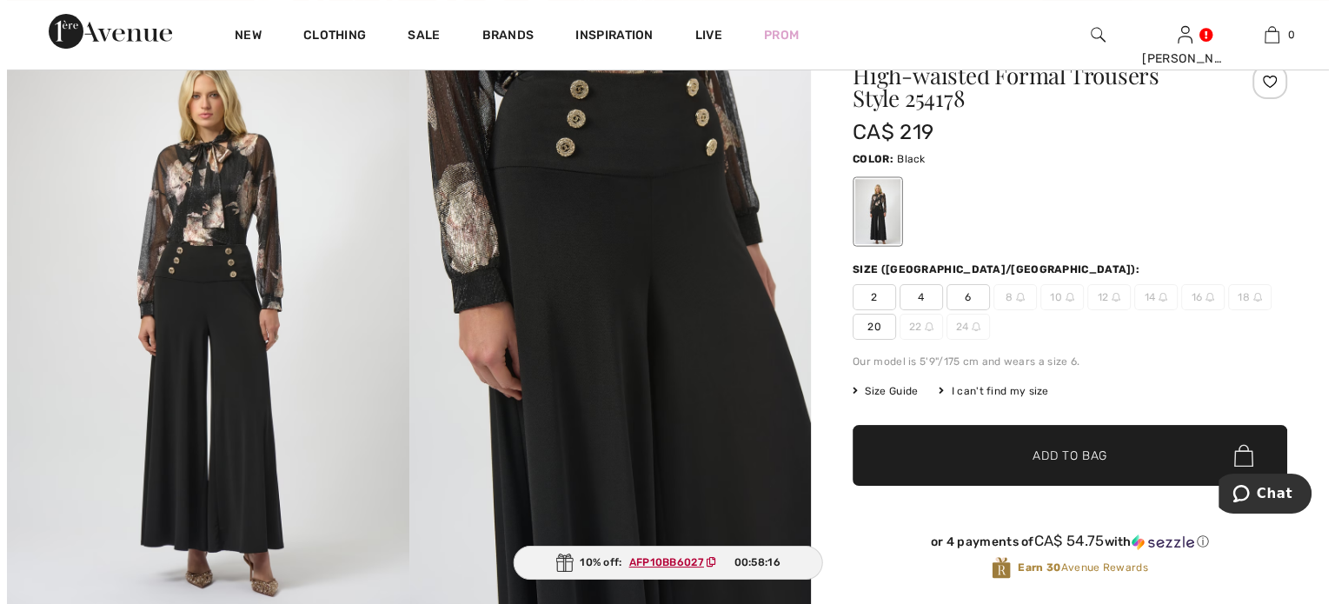
scroll to position [0, 0]
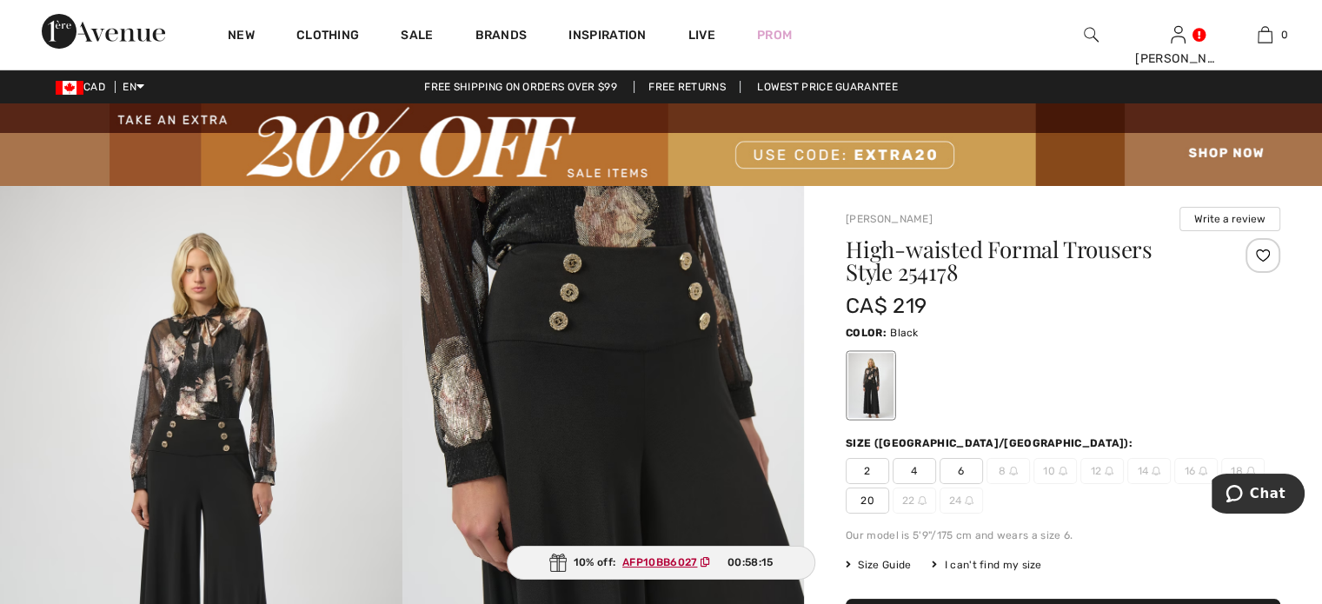
click at [222, 383] on img at bounding box center [201, 487] width 402 height 602
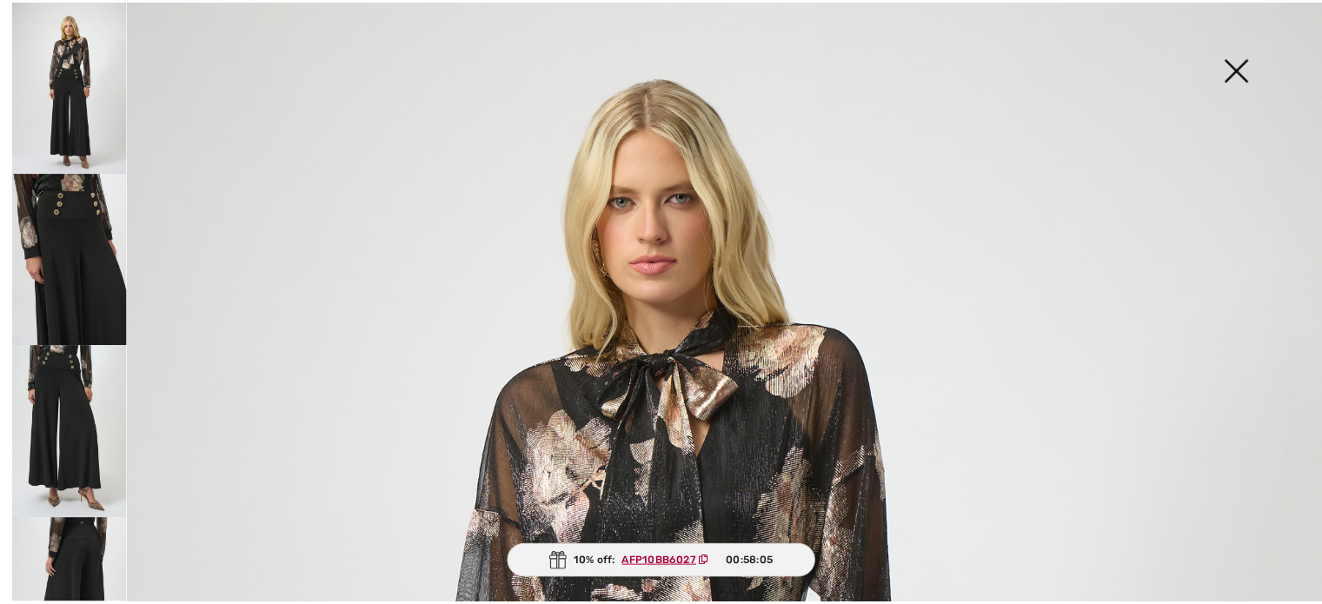
scroll to position [73, 0]
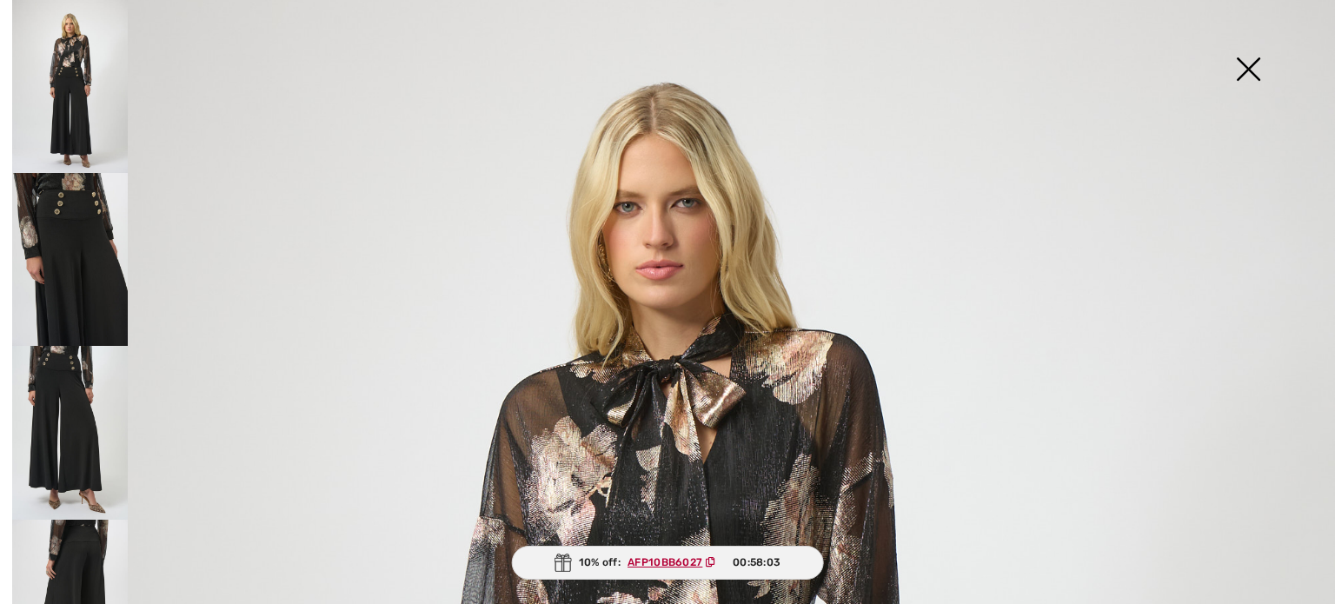
click at [1248, 62] on img at bounding box center [1247, 70] width 87 height 89
